Goal: Book appointment/travel/reservation

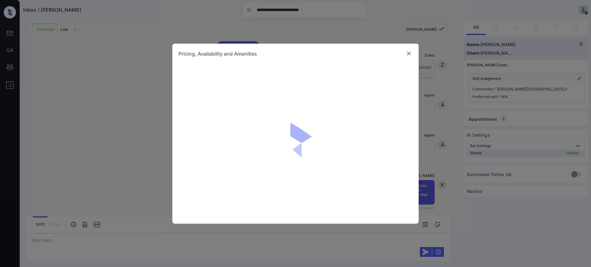
scroll to position [141, 0]
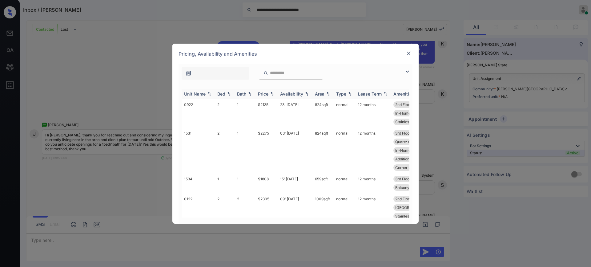
click at [219, 92] on div "Bed" at bounding box center [221, 93] width 8 height 5
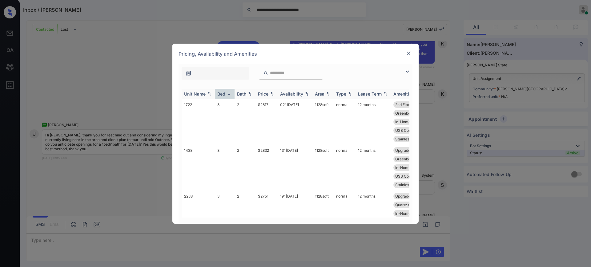
click at [221, 92] on div "Bed" at bounding box center [221, 93] width 8 height 5
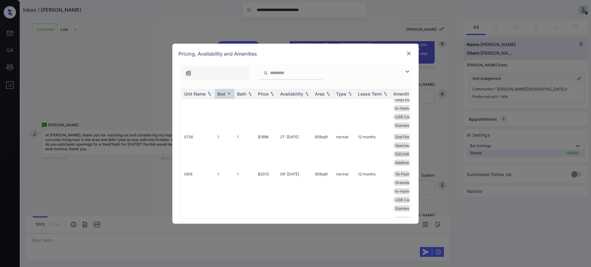
scroll to position [0, 0]
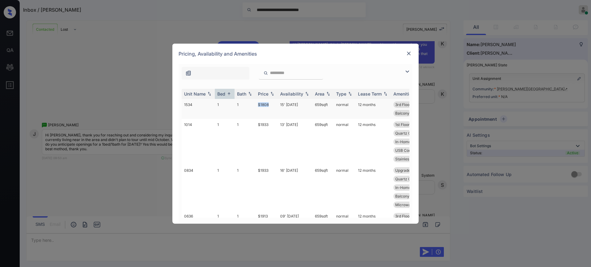
drag, startPoint x: 254, startPoint y: 104, endPoint x: 281, endPoint y: 108, distance: 27.6
click at [274, 108] on tr "1534 1 1 $1808 15' Oct 25 659 sqft normal 12 months 3rd Floor Spacious Closet I…" at bounding box center [343, 109] width 322 height 20
copy tr "$1808"
click at [409, 52] on img at bounding box center [409, 53] width 6 height 6
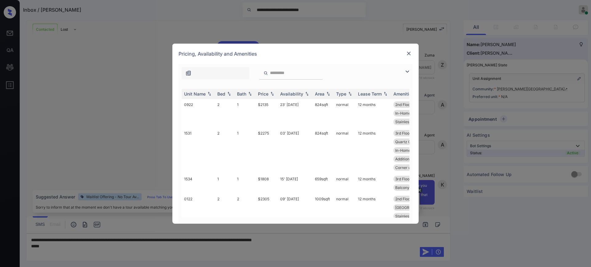
scroll to position [141, 0]
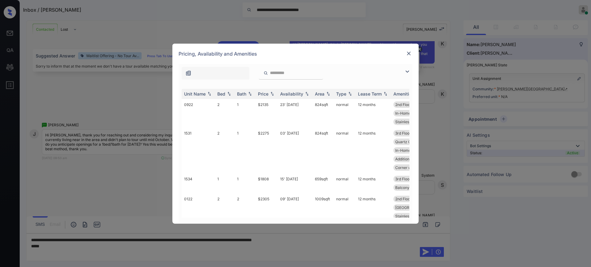
click at [227, 93] on img at bounding box center [229, 94] width 6 height 4
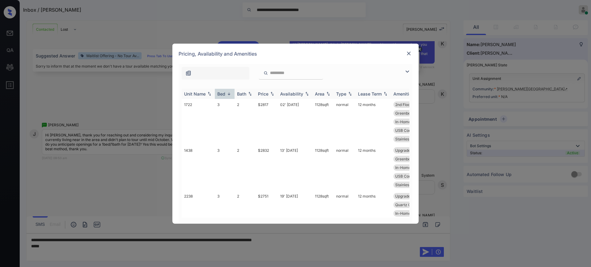
click at [225, 93] on div "Bed" at bounding box center [221, 93] width 8 height 5
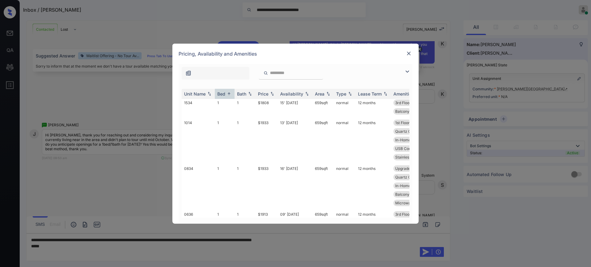
scroll to position [0, 0]
click at [407, 51] on img at bounding box center [409, 53] width 6 height 6
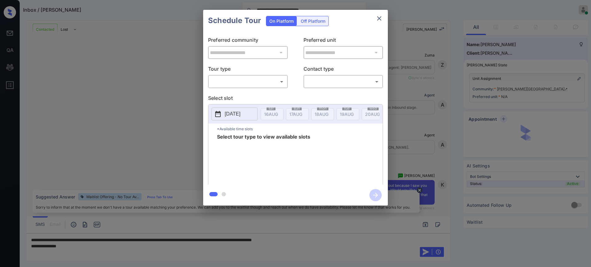
scroll to position [141, 0]
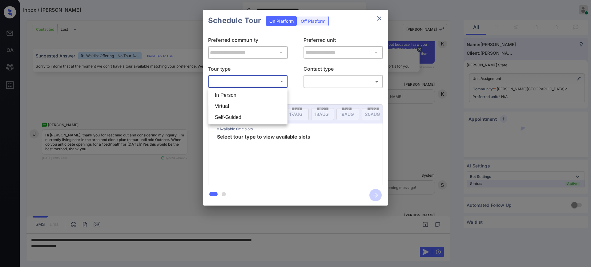
click at [243, 81] on body "**********" at bounding box center [295, 133] width 591 height 267
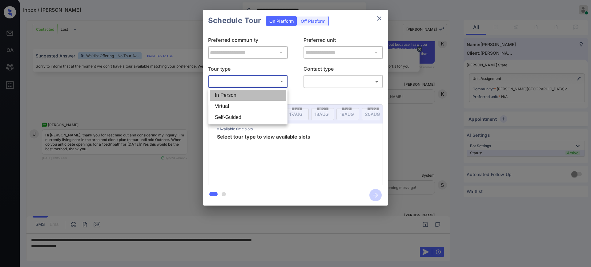
click at [234, 92] on li "In Person" at bounding box center [248, 95] width 76 height 11
type input "********"
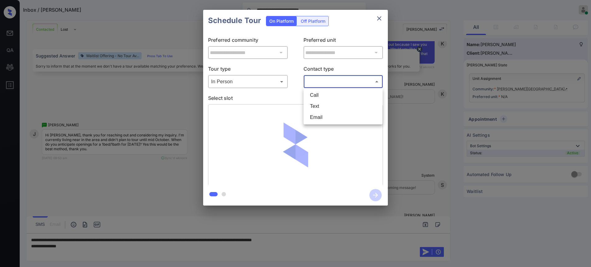
click at [319, 78] on body "**********" at bounding box center [295, 133] width 591 height 267
click at [314, 103] on li "Text" at bounding box center [343, 106] width 76 height 11
type input "****"
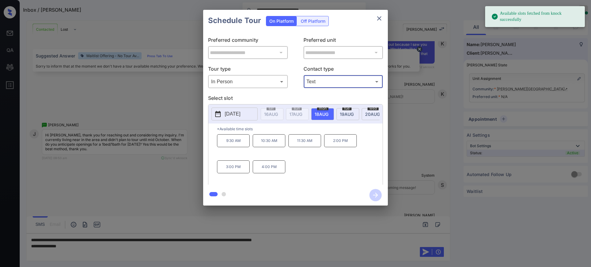
click at [237, 114] on p "[DATE]" at bounding box center [233, 113] width 16 height 7
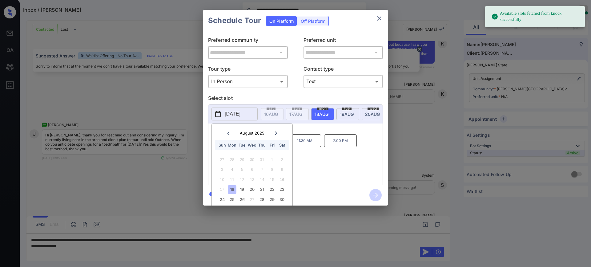
click at [278, 131] on div at bounding box center [276, 134] width 8 height 8
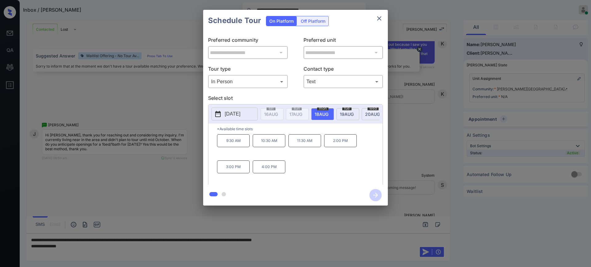
click at [372, 20] on div "Schedule Tour On Platform Off Platform" at bounding box center [295, 21] width 185 height 22
click at [75, 251] on div at bounding box center [295, 133] width 591 height 267
